Goal: Transaction & Acquisition: Purchase product/service

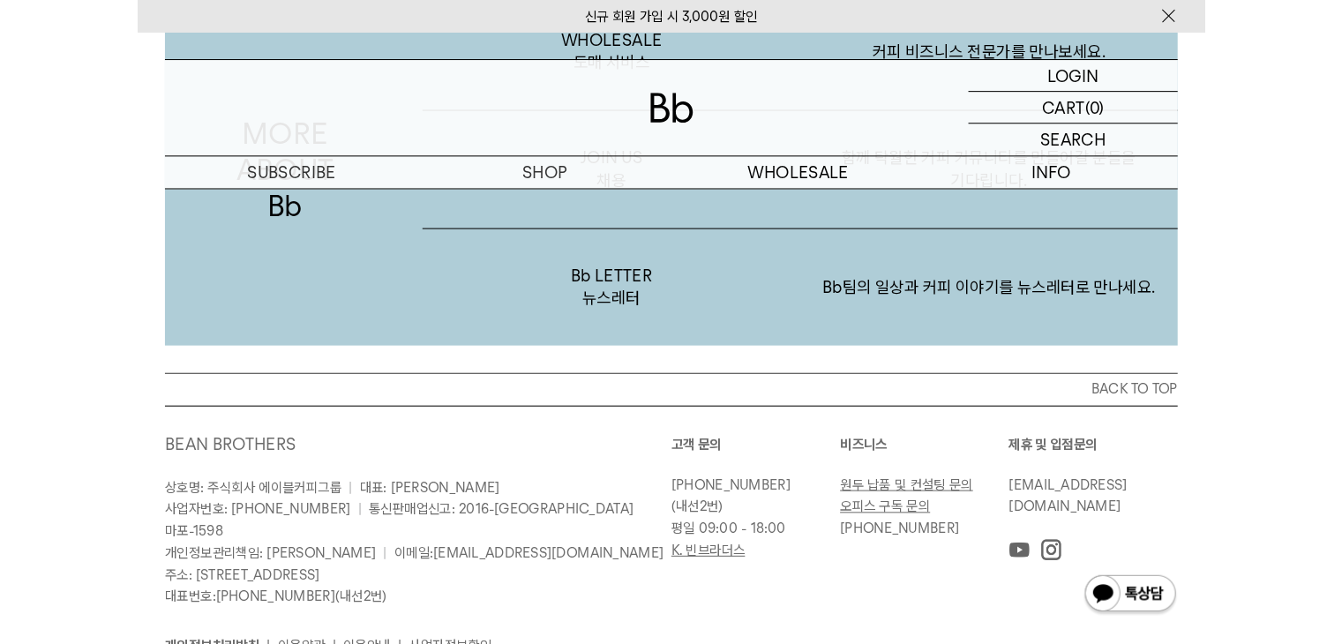
scroll to position [3364, 0]
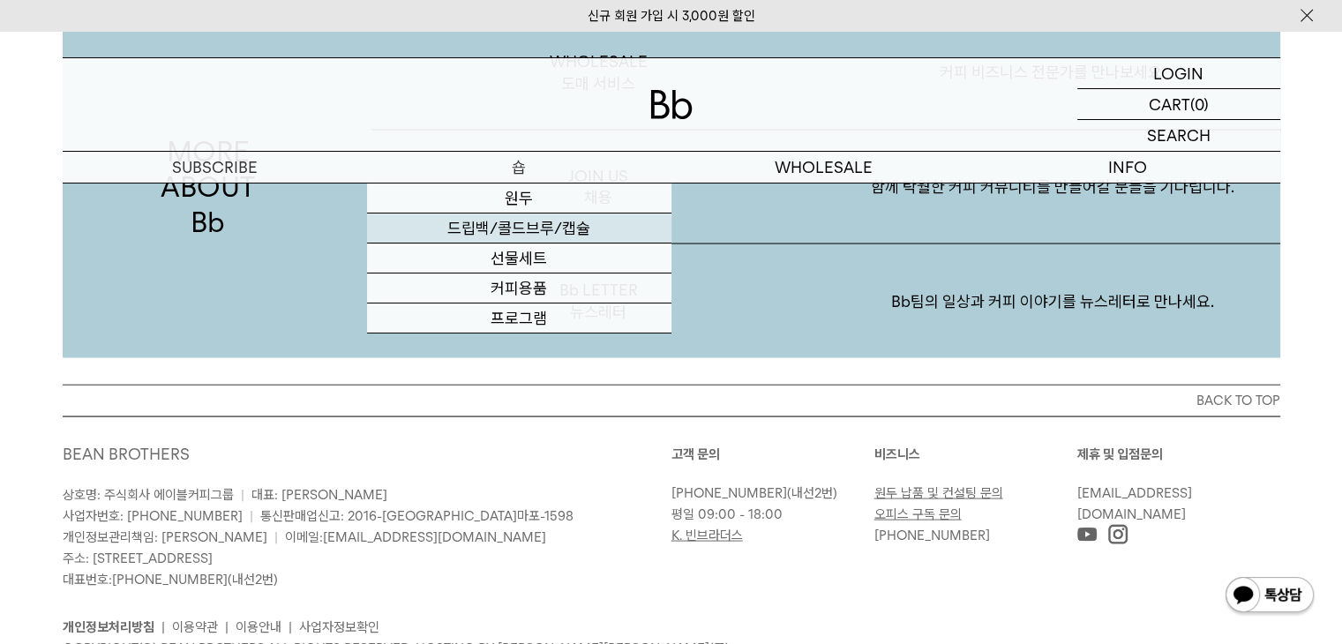
click at [523, 233] on link "드립백/콜드브루/캡슐" at bounding box center [519, 229] width 304 height 30
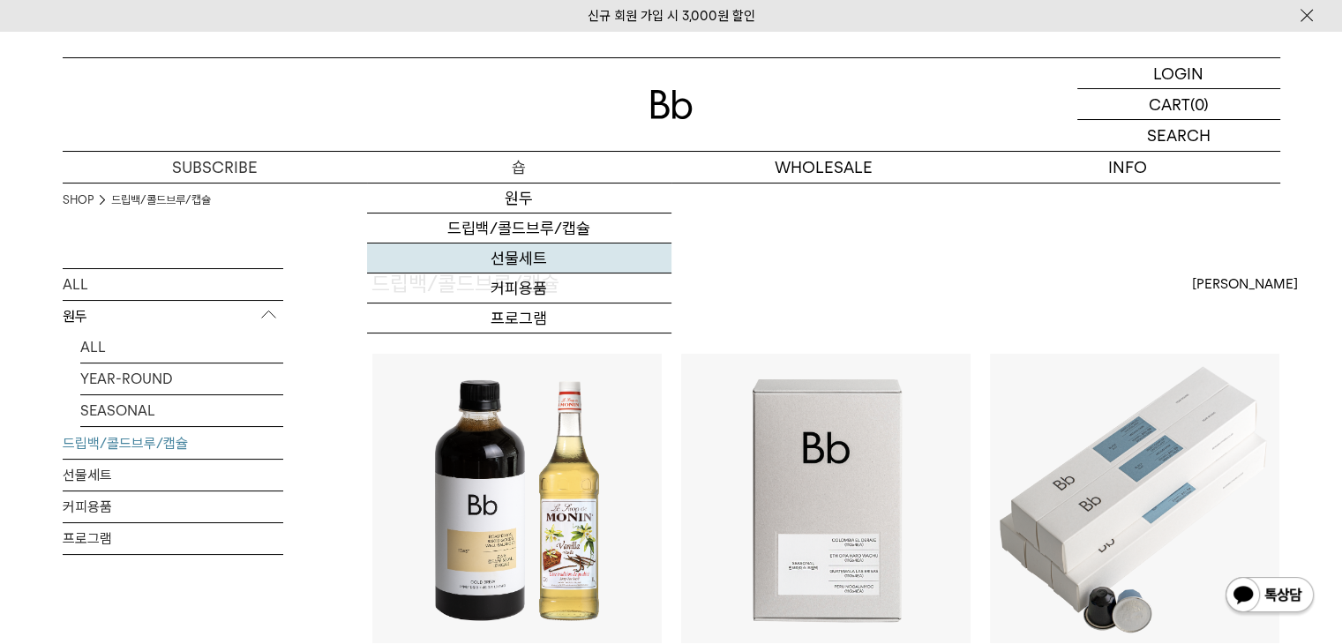
click at [517, 262] on link "선물세트" at bounding box center [519, 259] width 304 height 30
